Goal: Information Seeking & Learning: Learn about a topic

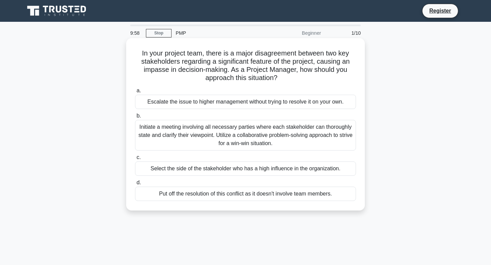
click at [226, 105] on div "Escalate the issue to higher management without trying to resolve it on your ow…" at bounding box center [245, 102] width 221 height 14
click at [135, 93] on input "a. Escalate the issue to higher management without trying to resolve it on your…" at bounding box center [135, 91] width 0 height 4
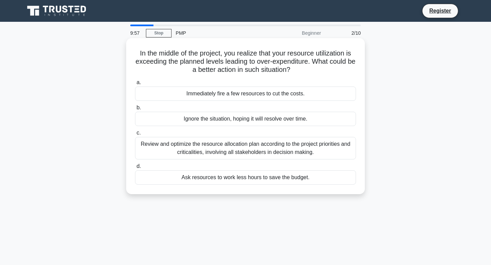
click at [222, 93] on div "Immediately fire a few resources to cut the costs." at bounding box center [245, 94] width 221 height 14
click at [135, 85] on input "a. Immediately fire a few resources to cut the costs." at bounding box center [135, 82] width 0 height 4
